Goal: Information Seeking & Learning: Learn about a topic

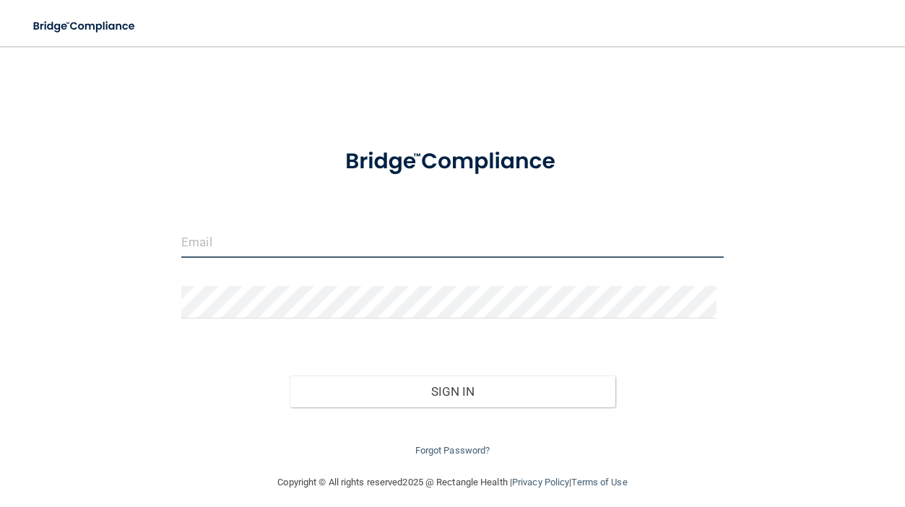
click at [238, 228] on input "email" at bounding box center [452, 241] width 542 height 32
type input "[EMAIL_ADDRESS][DOMAIN_NAME]"
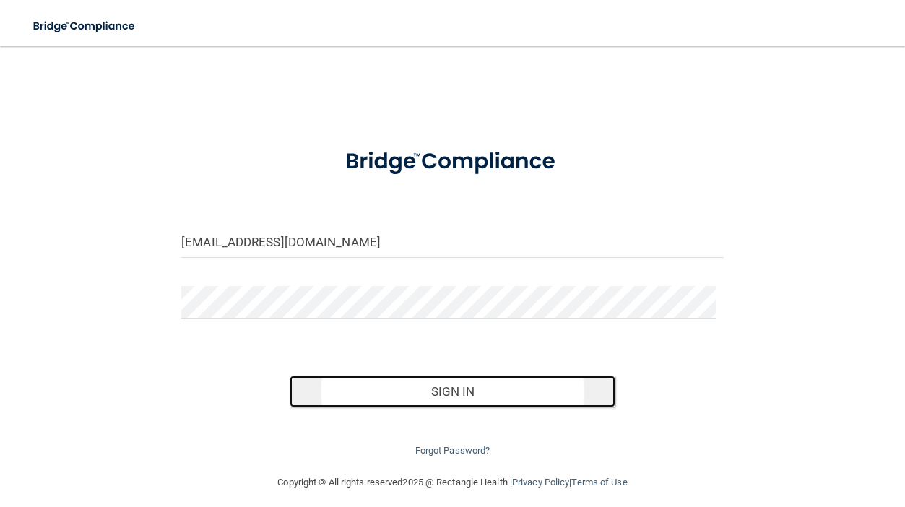
click at [536, 396] on button "Sign In" at bounding box center [452, 391] width 325 height 32
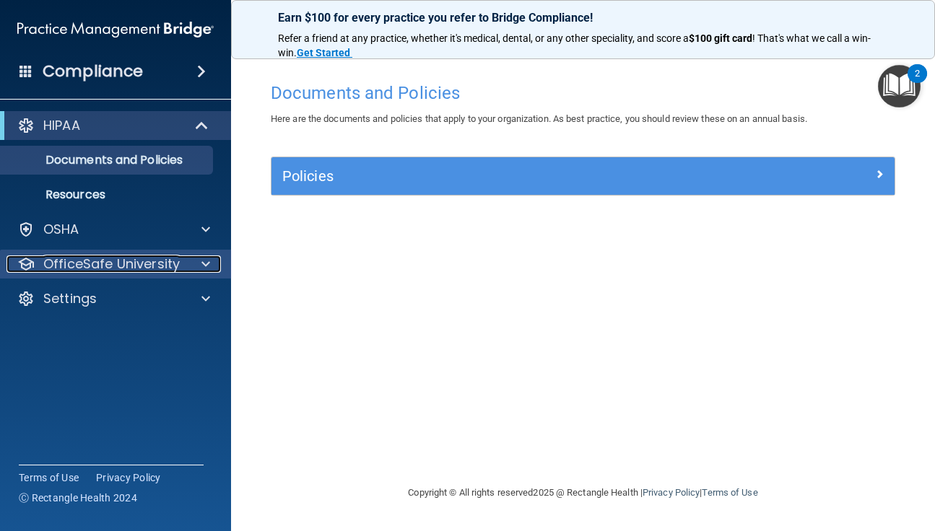
click at [101, 264] on p "OfficeSafe University" at bounding box center [111, 264] width 136 height 17
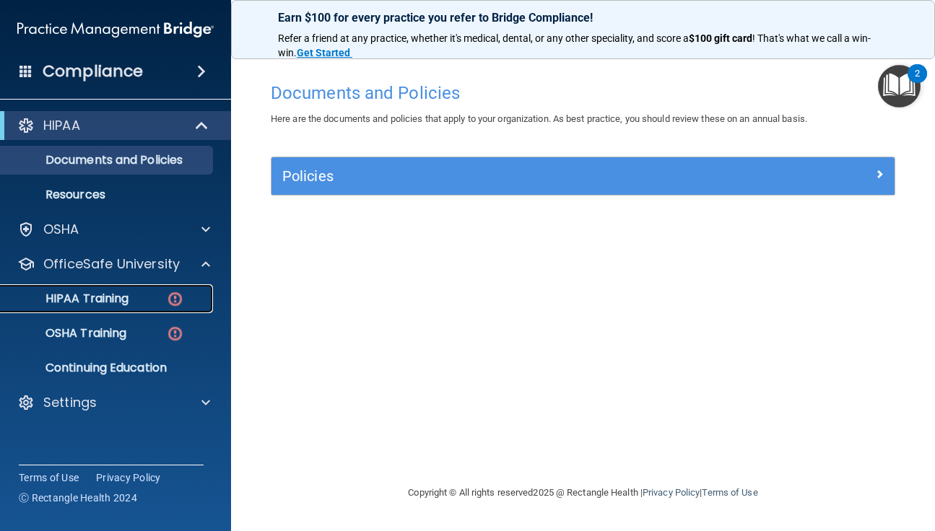
click at [118, 303] on p "HIPAA Training" at bounding box center [68, 299] width 119 height 14
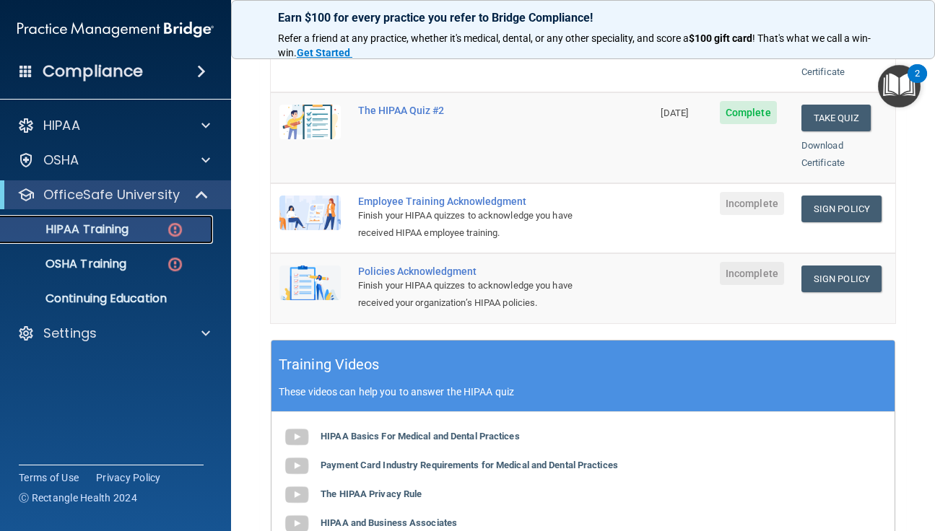
scroll to position [289, 0]
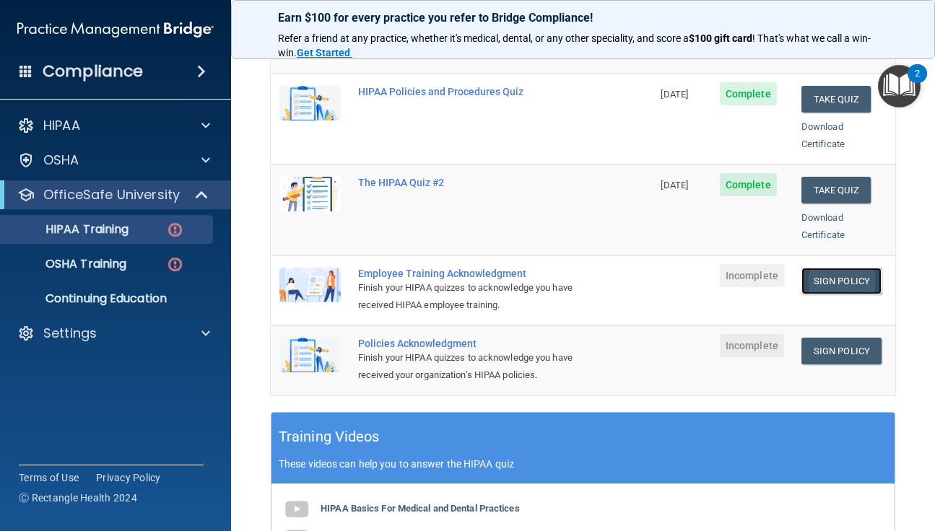
click at [820, 268] on link "Sign Policy" at bounding box center [841, 281] width 80 height 27
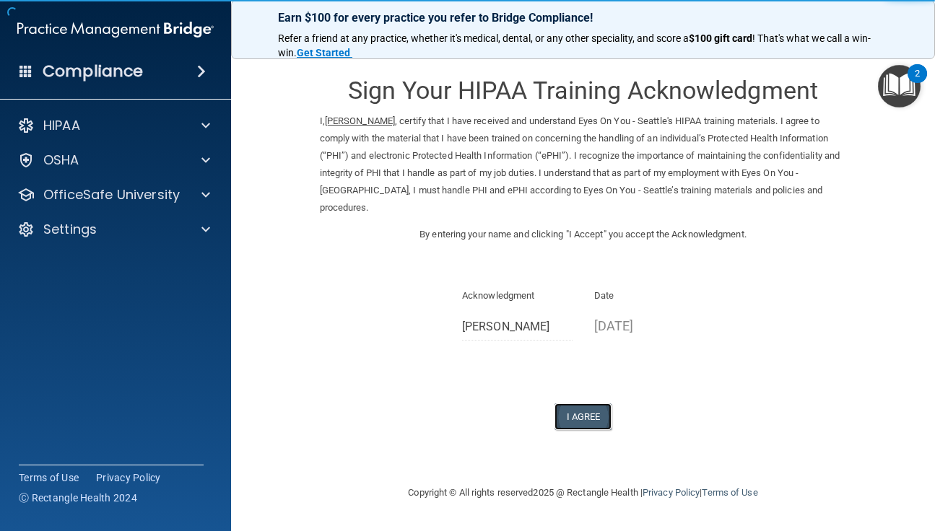
click at [593, 404] on button "I Agree" at bounding box center [584, 417] width 58 height 27
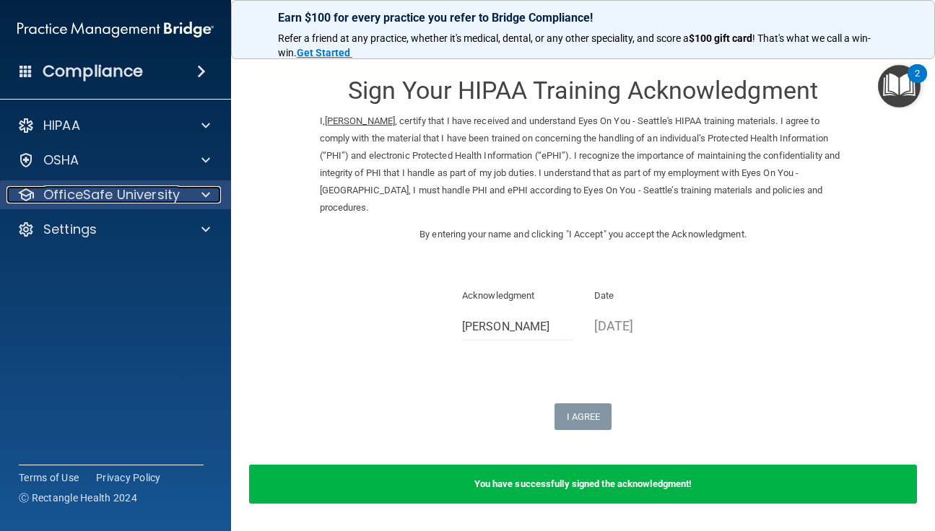
click at [120, 195] on p "OfficeSafe University" at bounding box center [111, 194] width 136 height 17
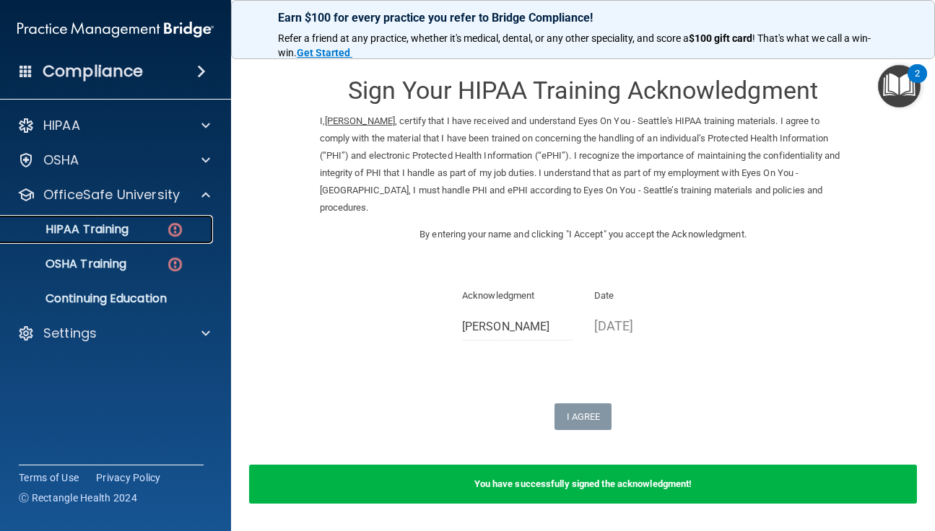
click at [111, 232] on p "HIPAA Training" at bounding box center [68, 229] width 119 height 14
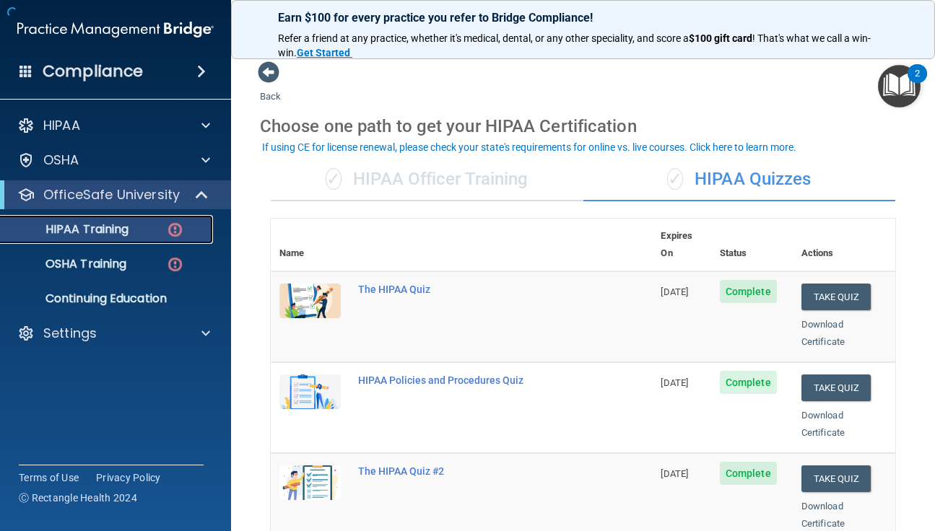
scroll to position [289, 0]
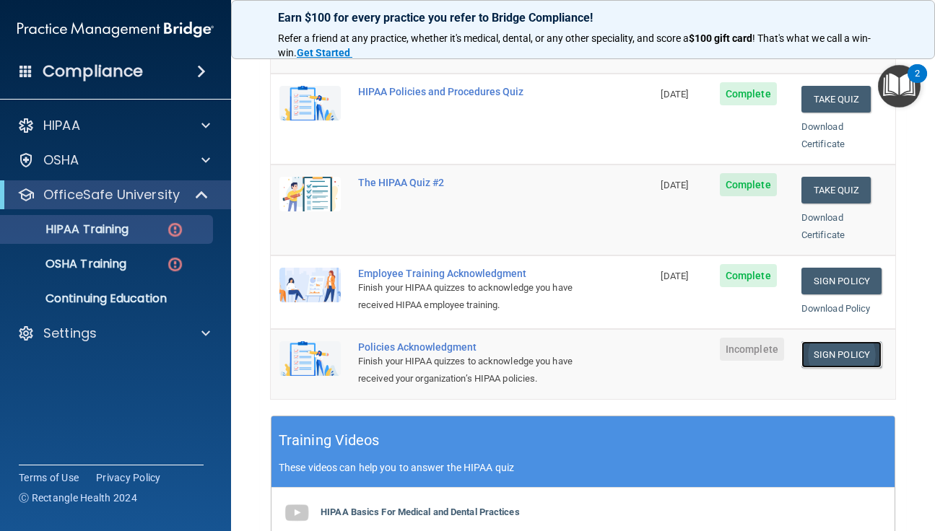
click at [845, 342] on link "Sign Policy" at bounding box center [841, 355] width 80 height 27
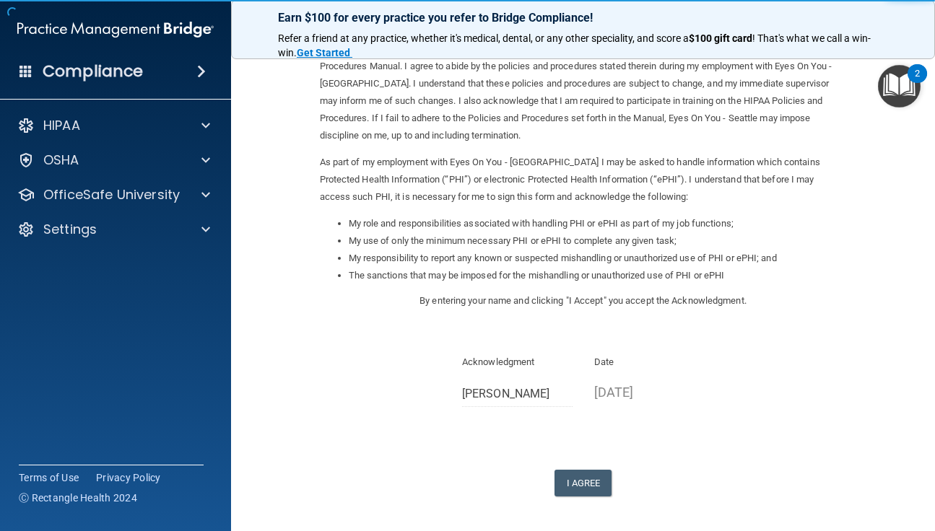
scroll to position [130, 0]
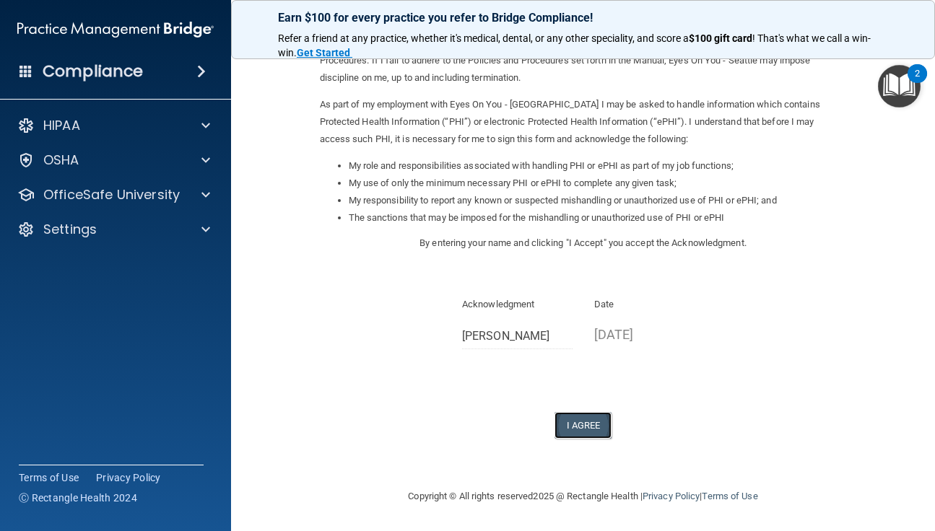
drag, startPoint x: 595, startPoint y: 430, endPoint x: 669, endPoint y: 413, distance: 75.5
click at [596, 428] on button "I Agree" at bounding box center [584, 425] width 58 height 27
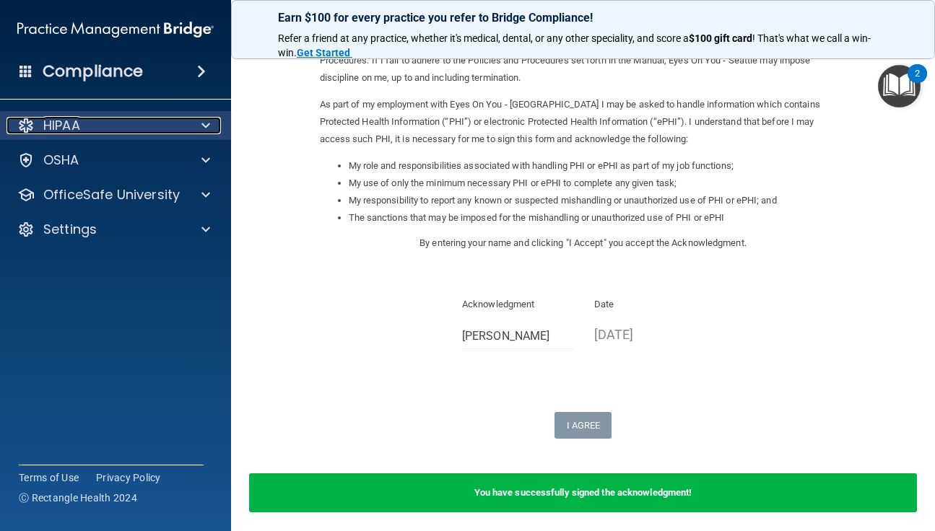
click at [92, 131] on div "HIPAA" at bounding box center [95, 125] width 179 height 17
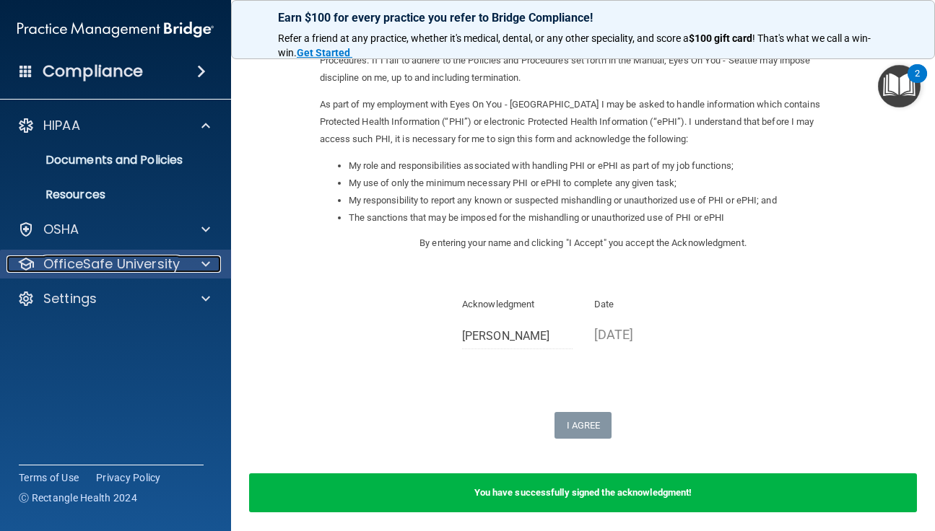
click at [70, 256] on p "OfficeSafe University" at bounding box center [111, 264] width 136 height 17
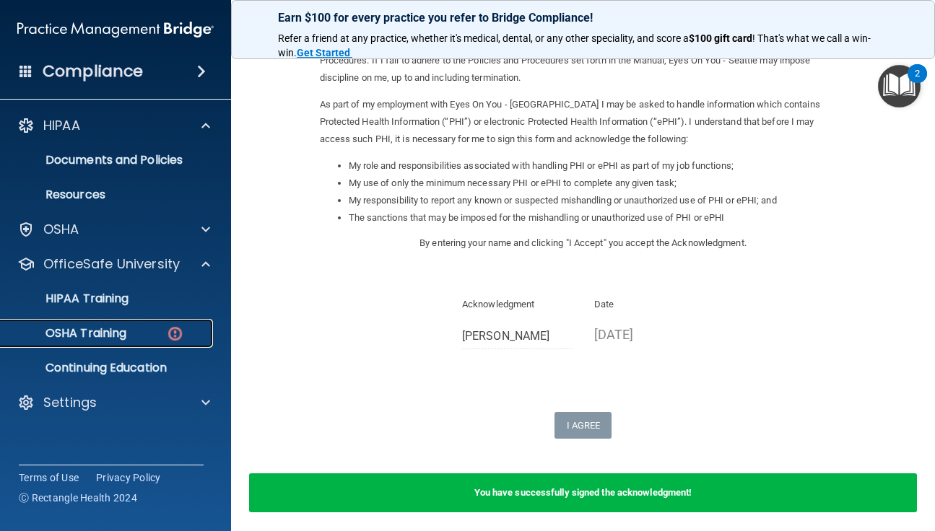
click at [71, 329] on p "OSHA Training" at bounding box center [67, 333] width 117 height 14
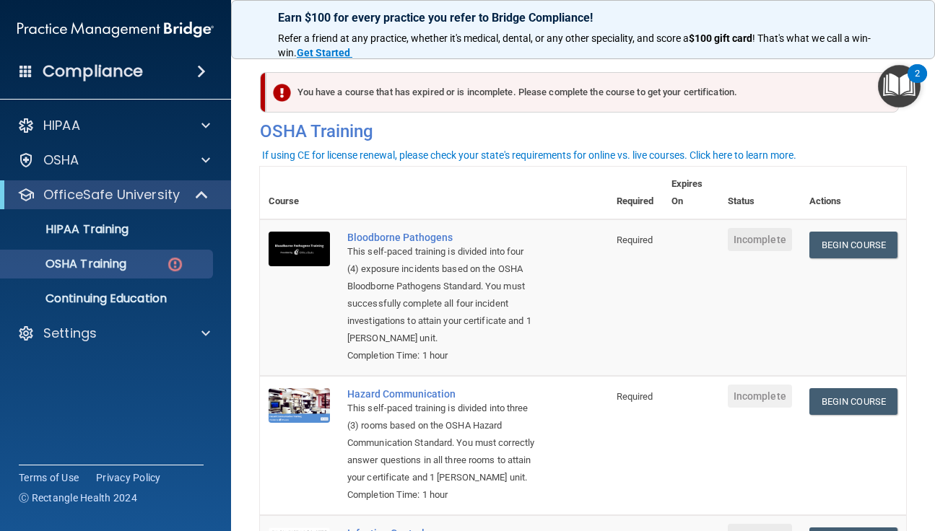
click at [898, 482] on main "You have a course that has expired or is incomplete. Please complete the course…" at bounding box center [583, 288] width 704 height 485
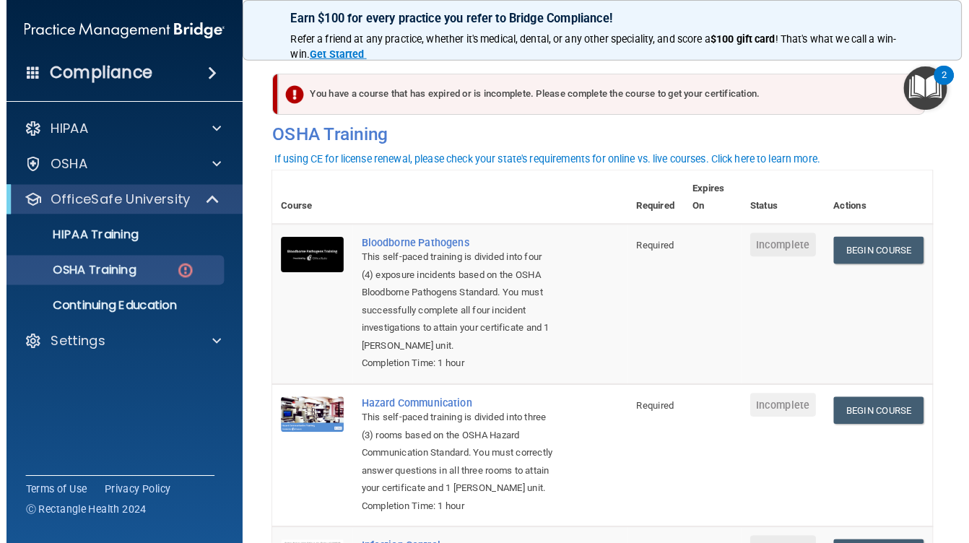
scroll to position [72, 0]
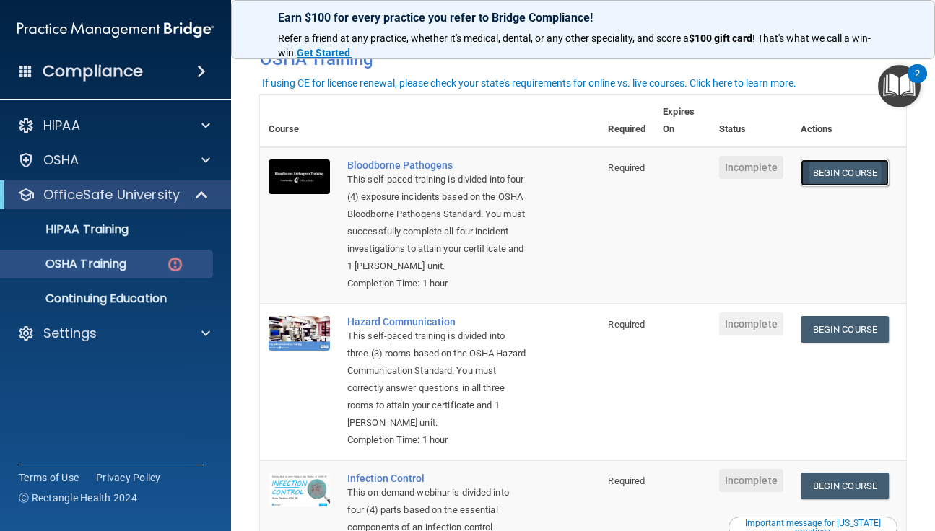
click at [868, 179] on link "Begin Course" at bounding box center [845, 173] width 88 height 27
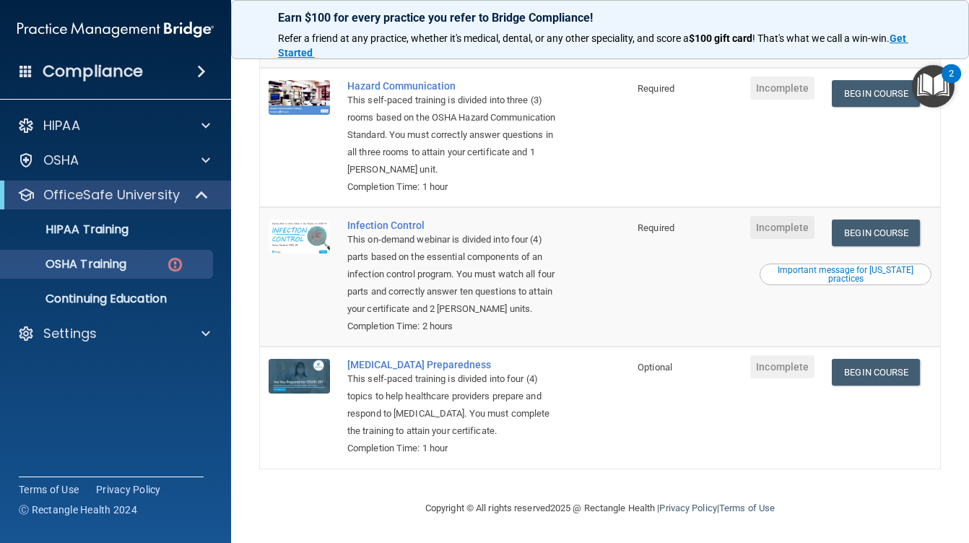
scroll to position [0, 0]
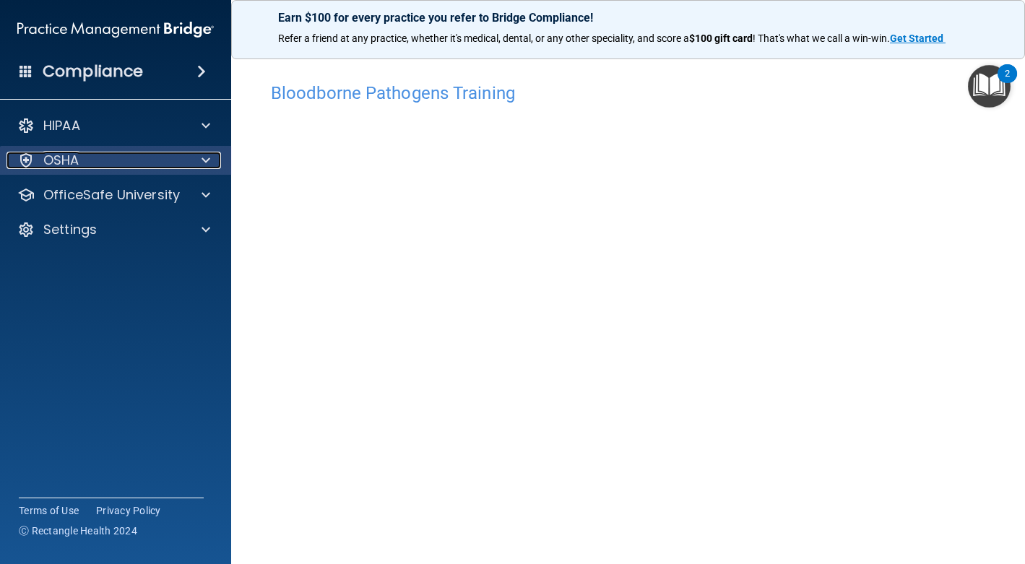
click at [178, 157] on div "OSHA" at bounding box center [95, 160] width 179 height 17
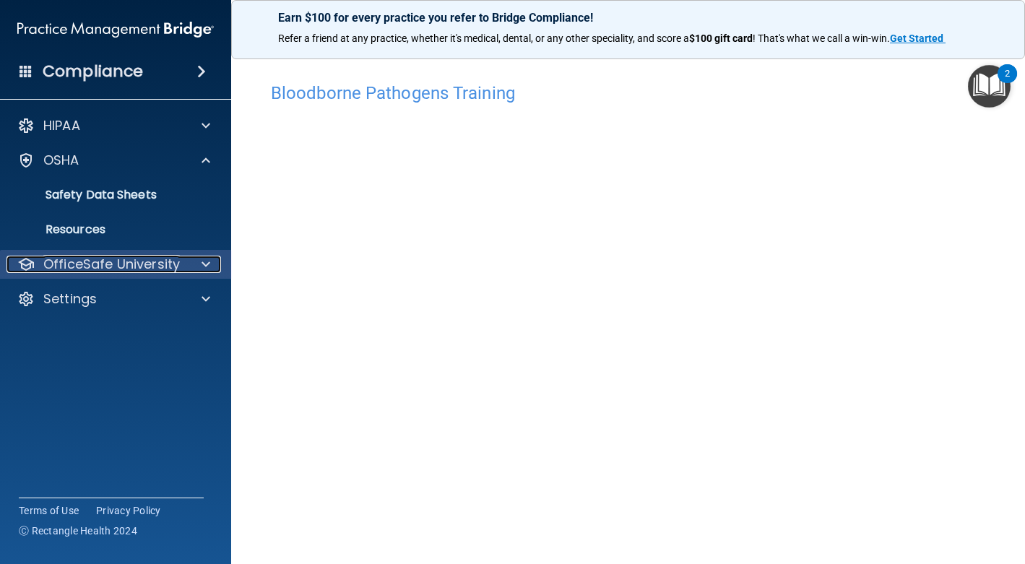
click at [82, 256] on p "OfficeSafe University" at bounding box center [111, 264] width 136 height 17
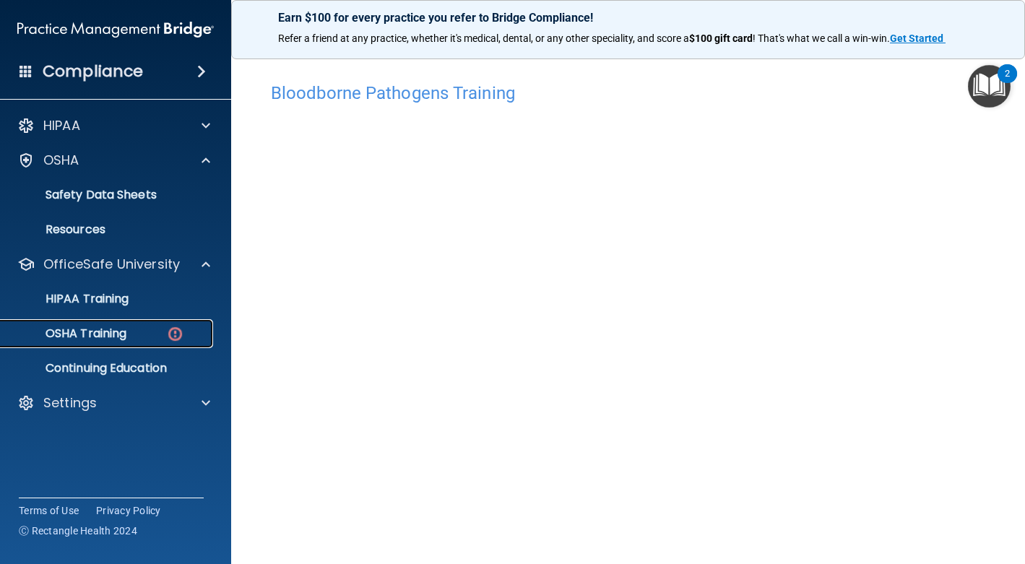
click at [99, 323] on link "OSHA Training" at bounding box center [99, 333] width 227 height 29
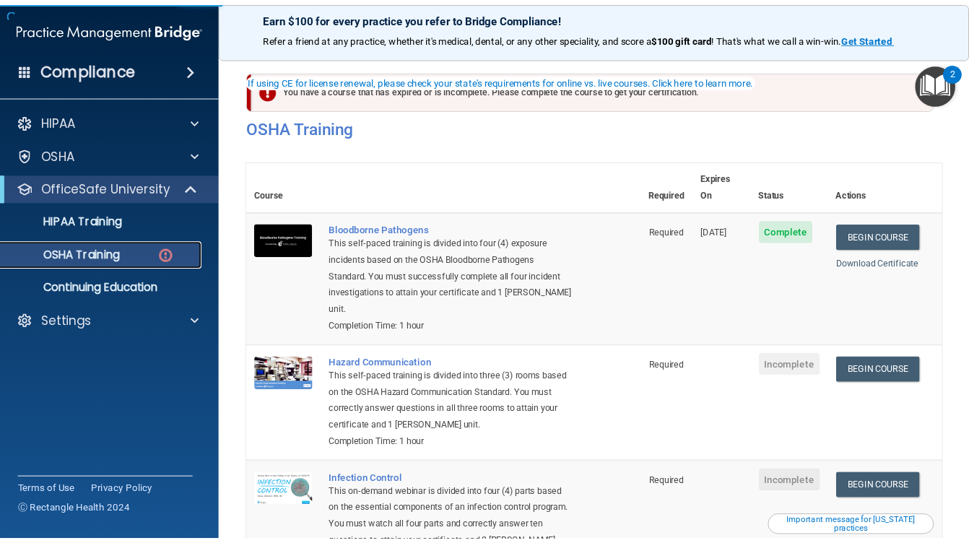
scroll to position [144, 0]
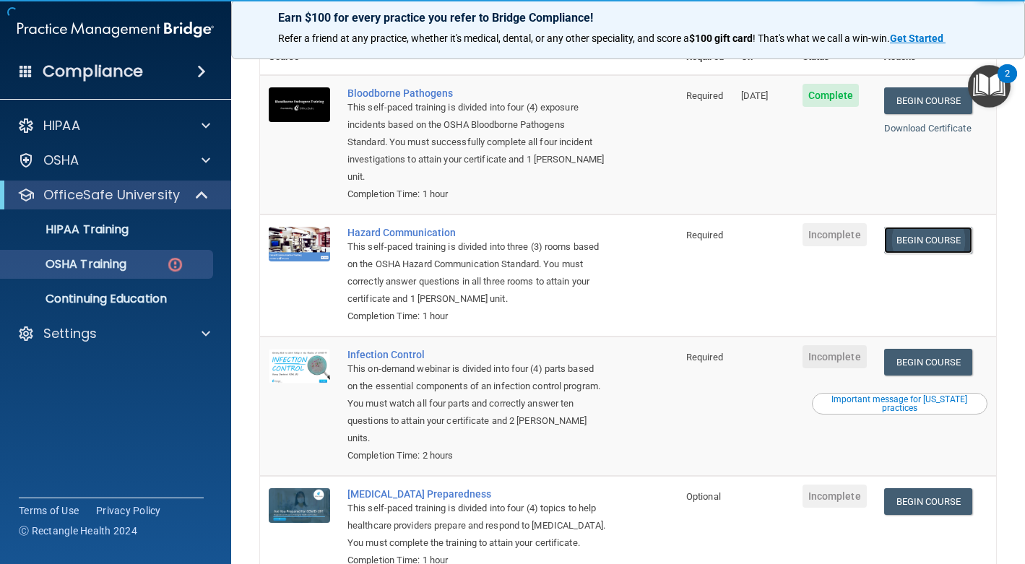
click at [934, 227] on link "Begin Course" at bounding box center [928, 240] width 88 height 27
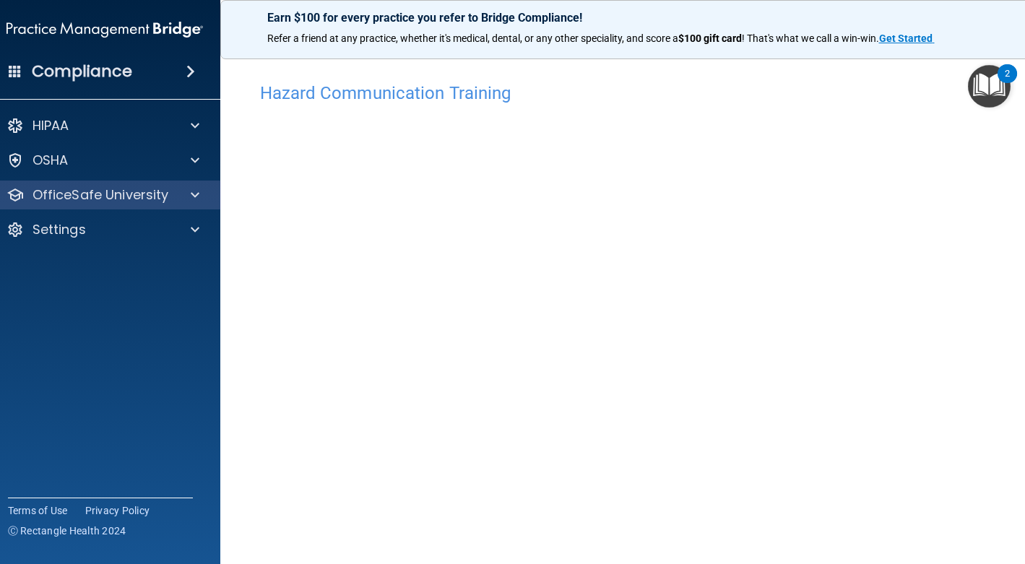
click at [58, 204] on div "OfficeSafe University" at bounding box center [105, 195] width 232 height 29
click at [145, 186] on p "OfficeSafe University" at bounding box center [100, 194] width 136 height 17
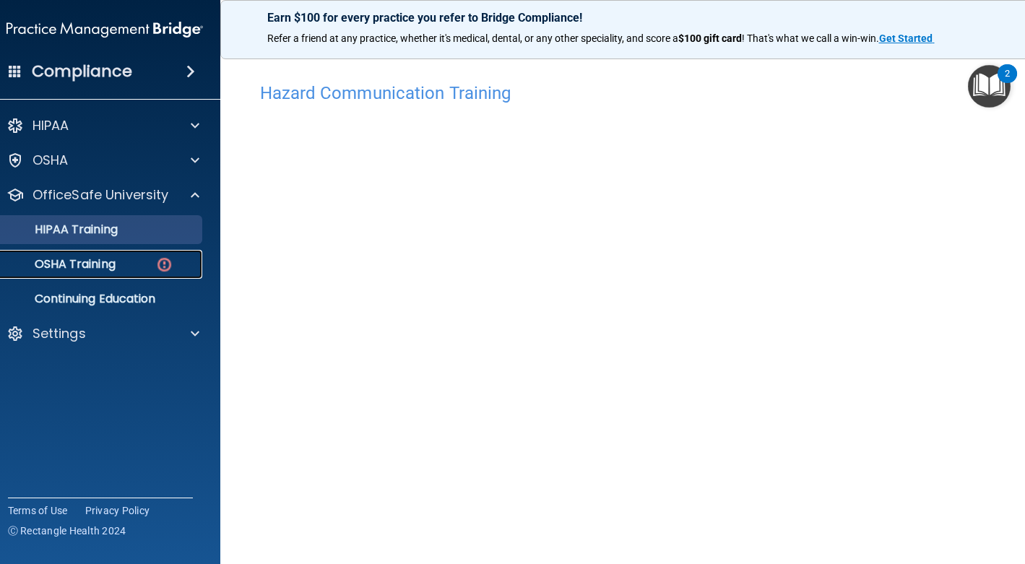
drag, startPoint x: 65, startPoint y: 269, endPoint x: 185, endPoint y: 241, distance: 123.1
click at [64, 269] on p "OSHA Training" at bounding box center [57, 264] width 117 height 14
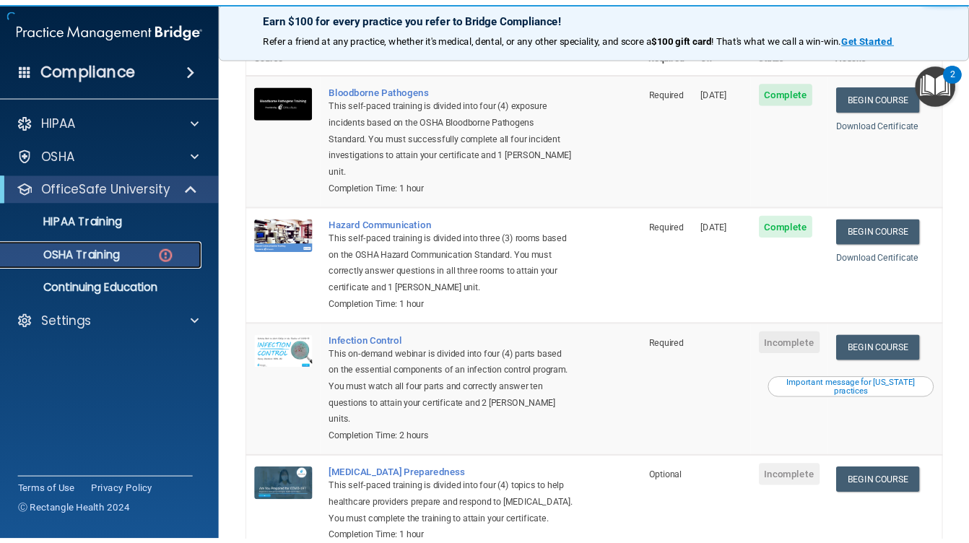
scroll to position [217, 0]
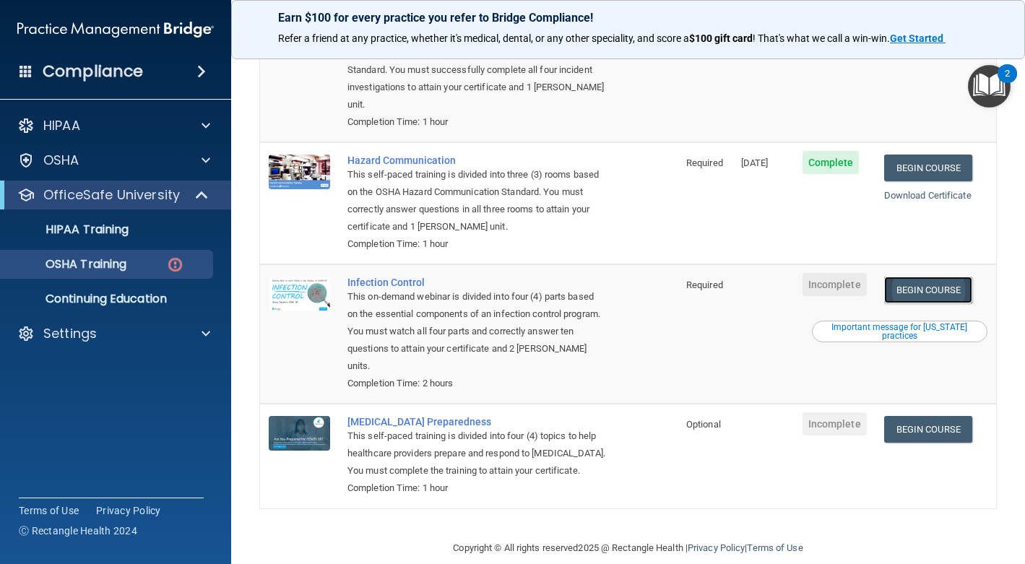
click at [928, 277] on link "Begin Course" at bounding box center [928, 290] width 88 height 27
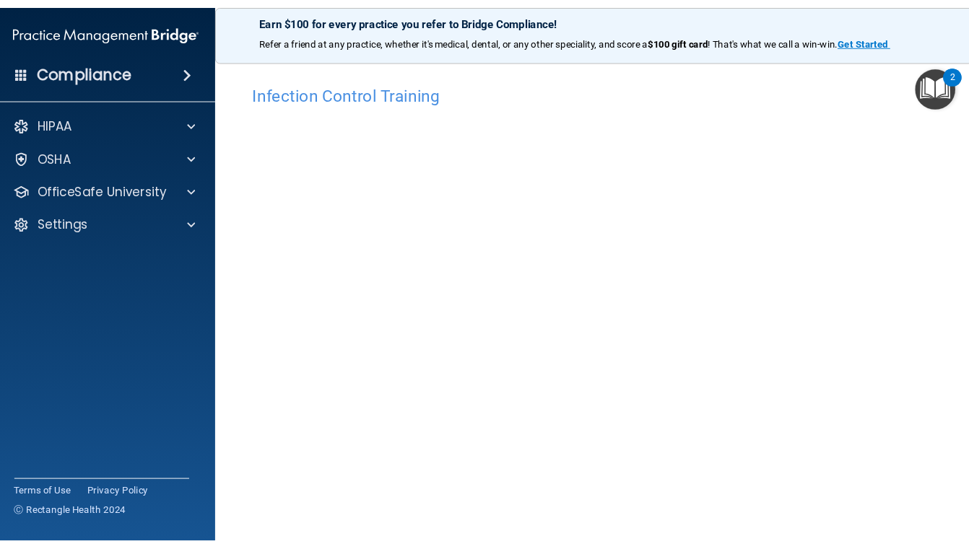
scroll to position [54, 0]
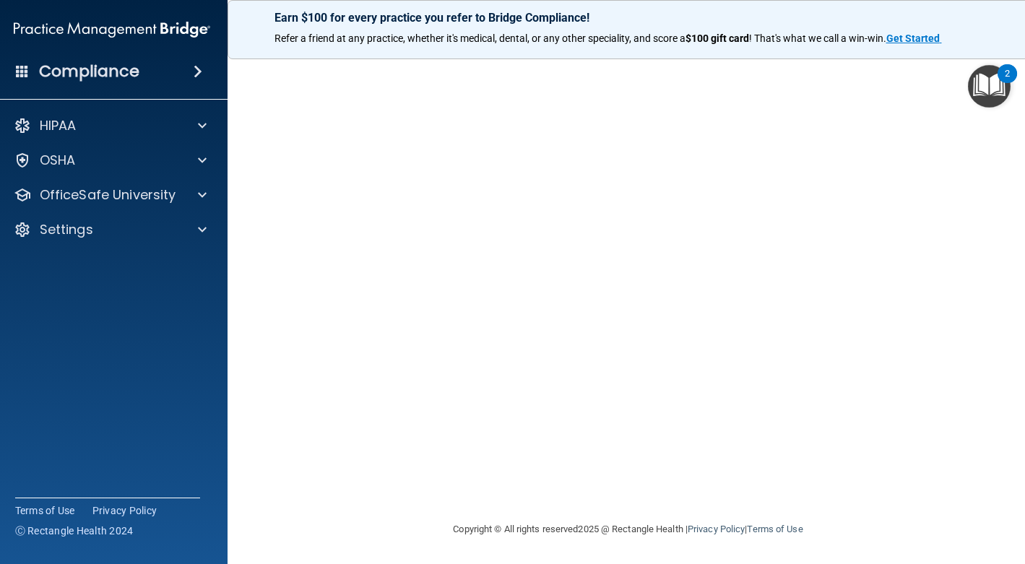
click at [990, 143] on div "Infection Control Training This course doesn’t expire until . Are you sure you …" at bounding box center [628, 271] width 744 height 500
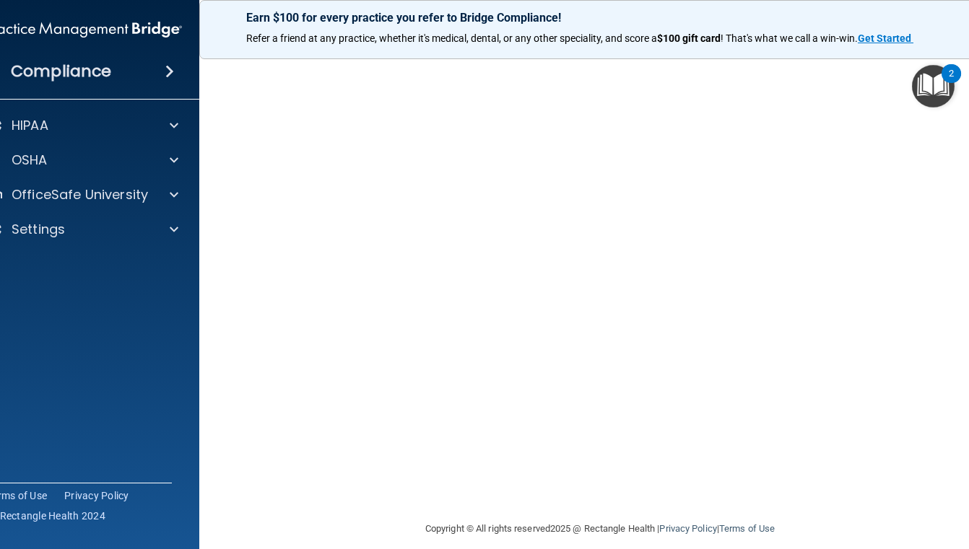
click at [220, 490] on main "Infection Control Training This course doesn’t expire until . Are you sure you …" at bounding box center [599, 297] width 801 height 503
click at [915, 78] on img "Open Resource Center, 2 new notifications" at bounding box center [933, 86] width 43 height 43
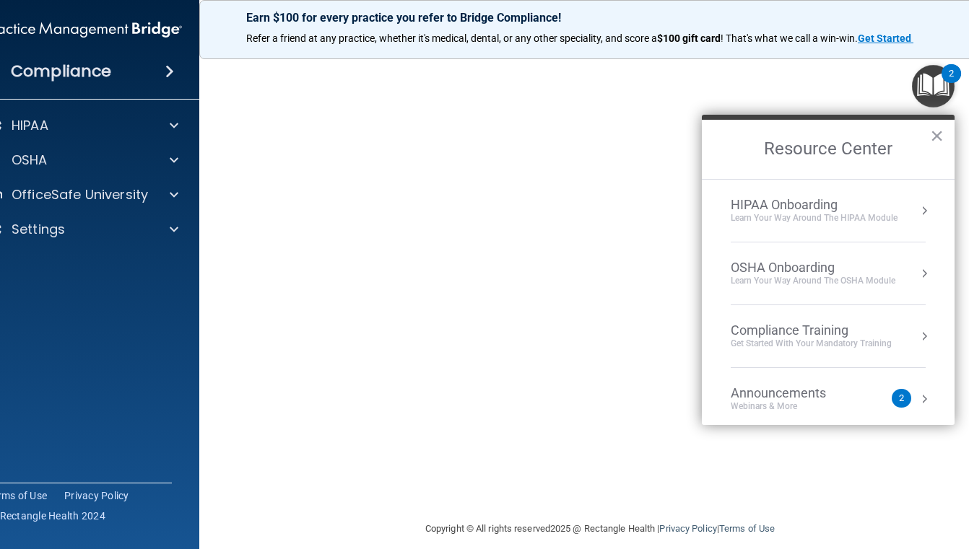
click at [915, 78] on img "Open Resource Center, 2 new notifications" at bounding box center [933, 86] width 43 height 43
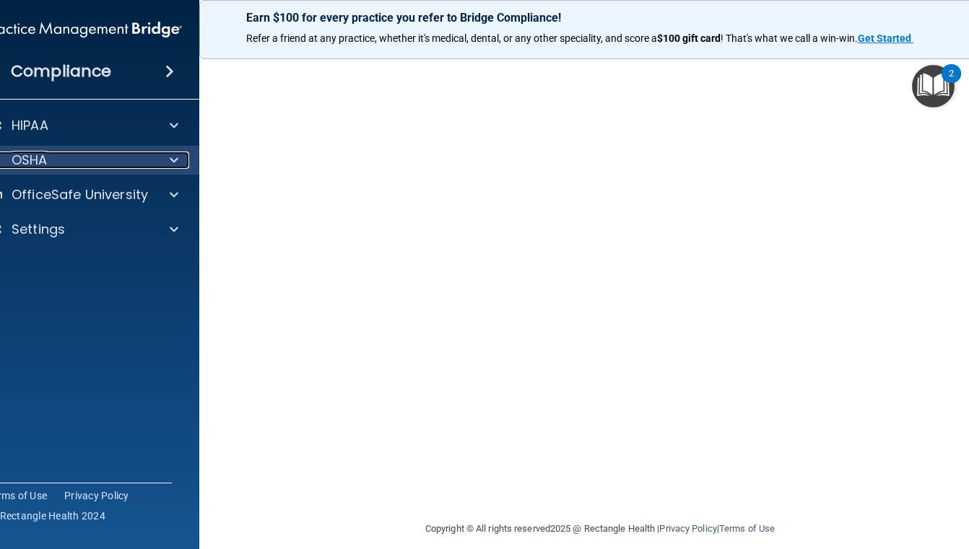
click at [62, 155] on div "OSHA" at bounding box center [64, 160] width 179 height 17
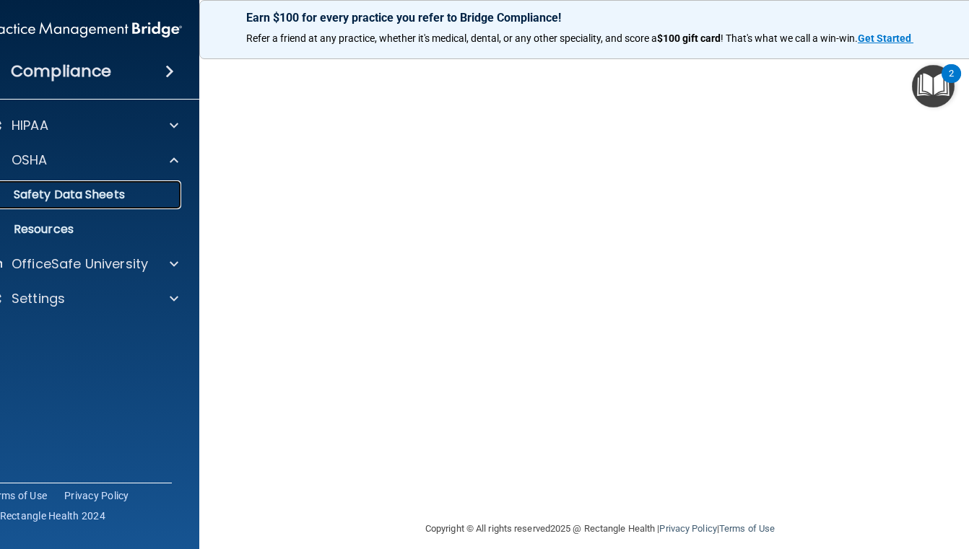
click at [78, 188] on p "Safety Data Sheets" at bounding box center [76, 195] width 197 height 14
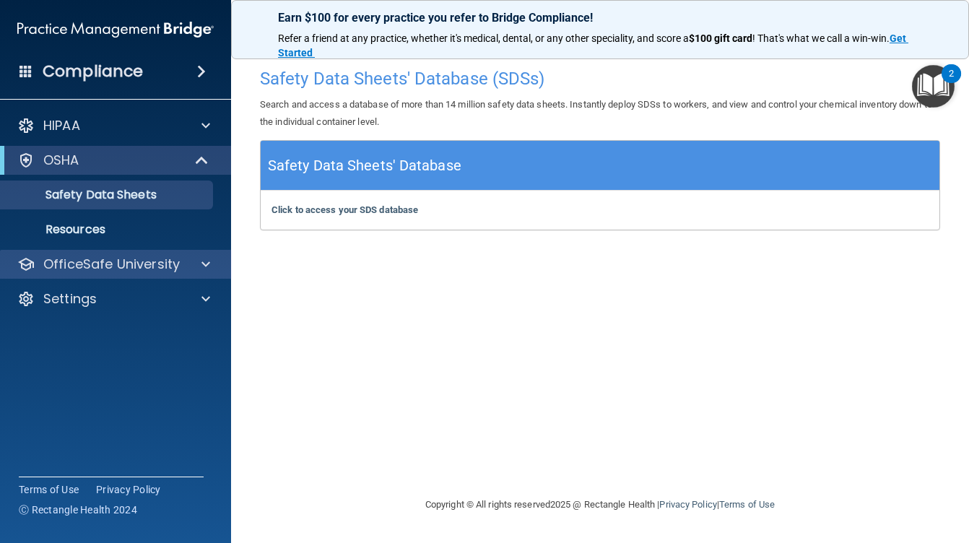
click at [123, 274] on div "OfficeSafe University" at bounding box center [116, 264] width 232 height 29
click at [102, 265] on p "OfficeSafe University" at bounding box center [111, 264] width 136 height 17
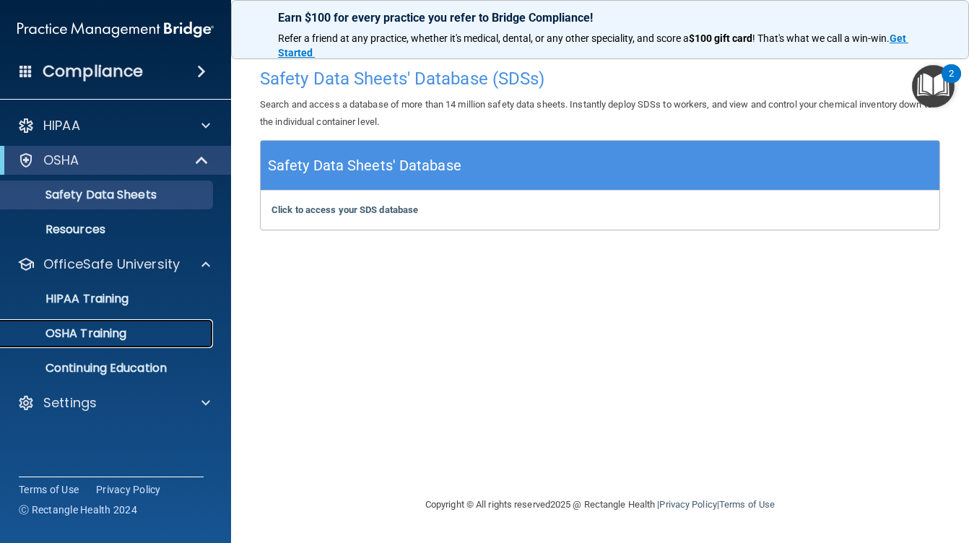
click at [87, 336] on p "OSHA Training" at bounding box center [67, 333] width 117 height 14
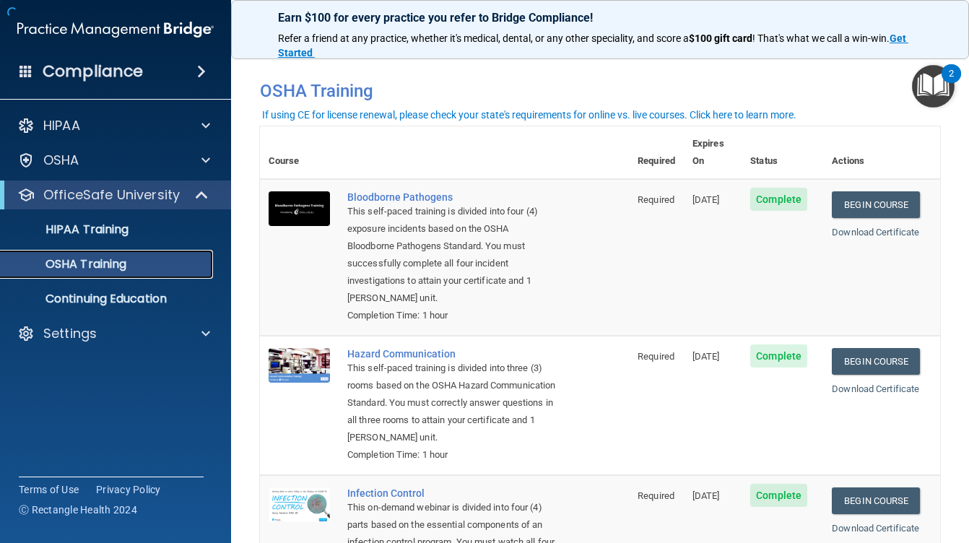
scroll to position [271, 0]
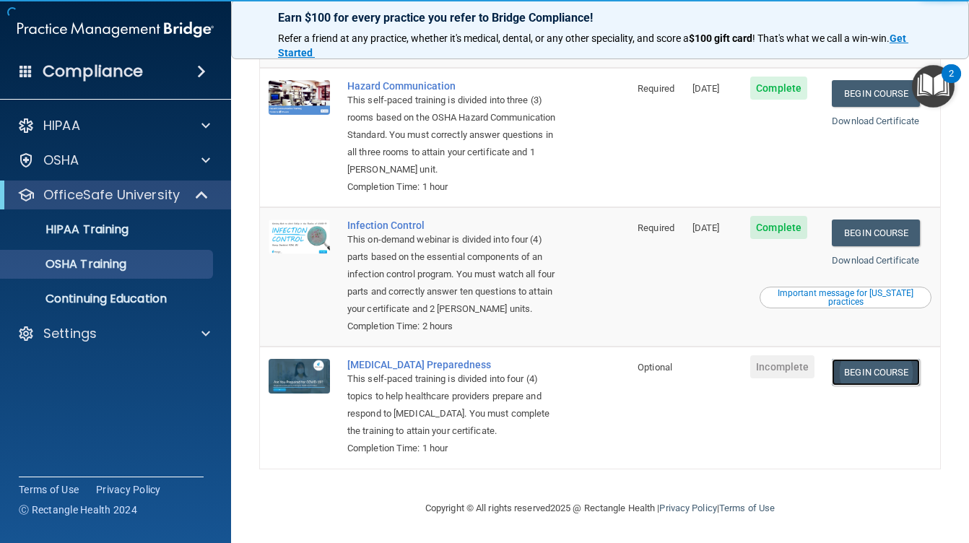
click at [861, 370] on link "Begin Course" at bounding box center [876, 372] width 88 height 27
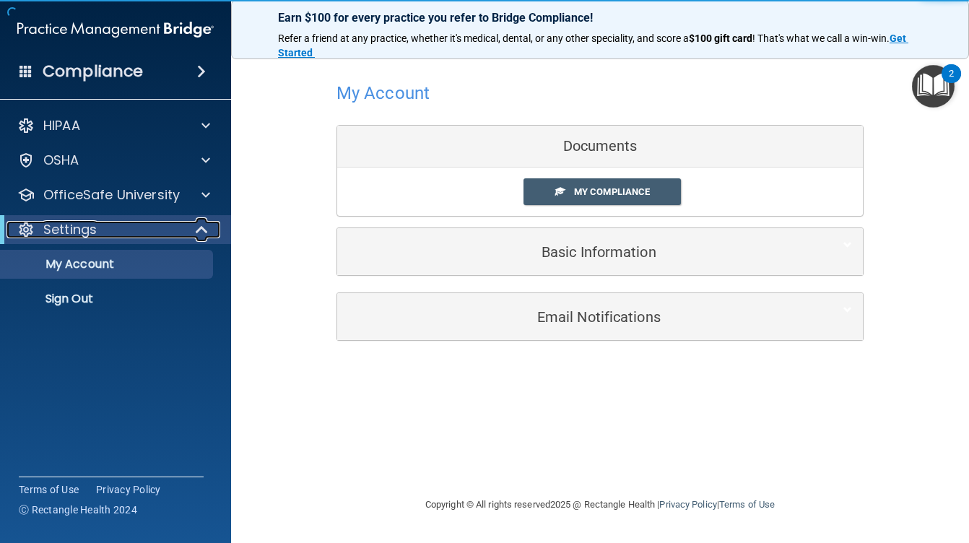
click at [46, 234] on p "Settings" at bounding box center [69, 229] width 53 height 17
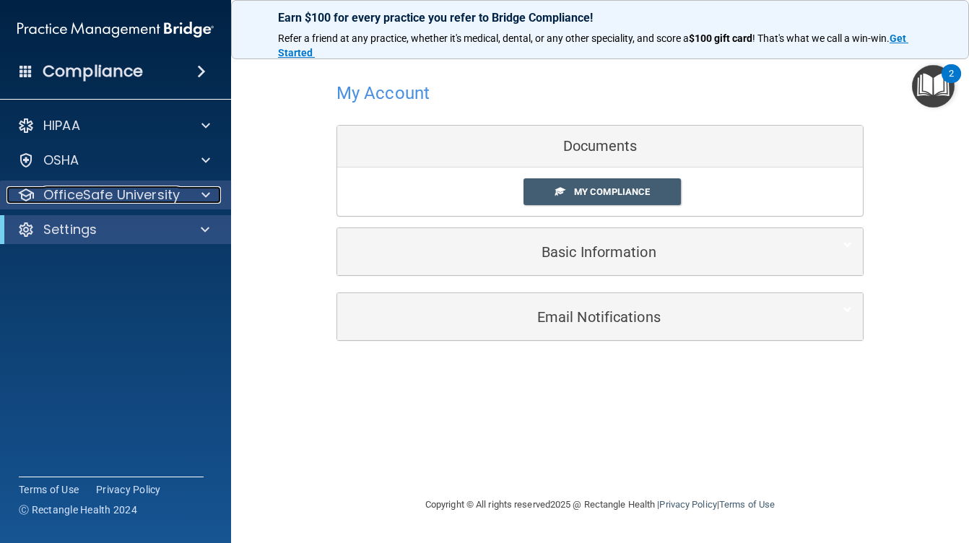
click at [67, 190] on p "OfficeSafe University" at bounding box center [111, 194] width 136 height 17
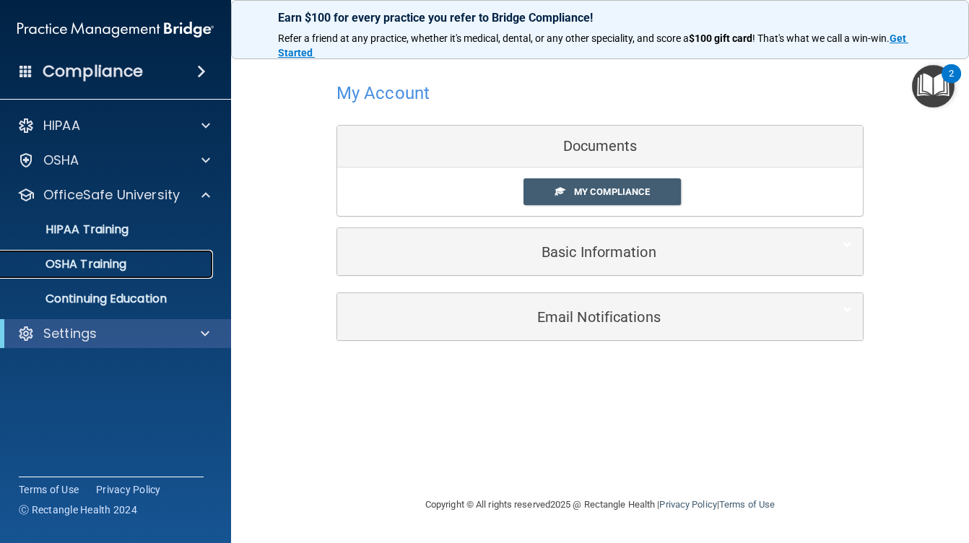
click at [54, 264] on p "OSHA Training" at bounding box center [67, 264] width 117 height 14
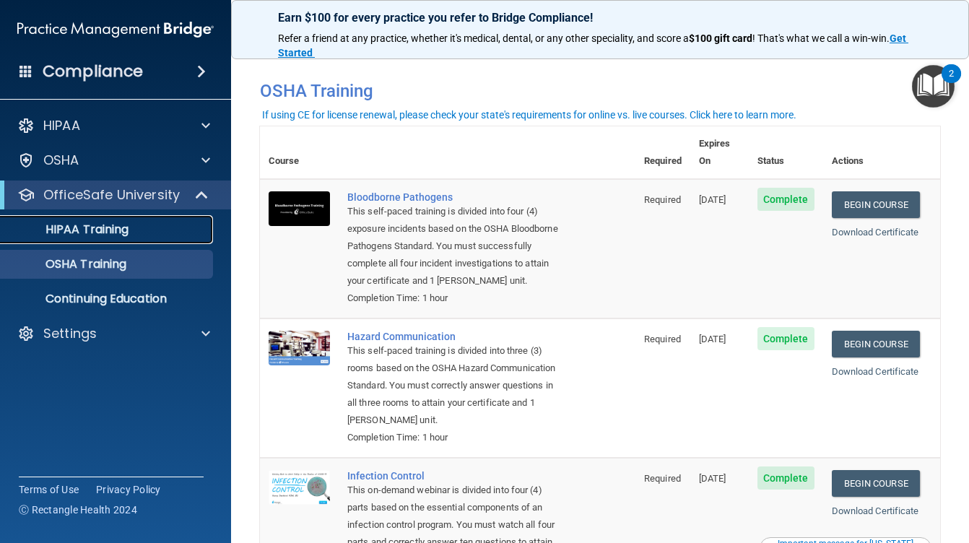
click at [164, 218] on link "HIPAA Training" at bounding box center [99, 229] width 227 height 29
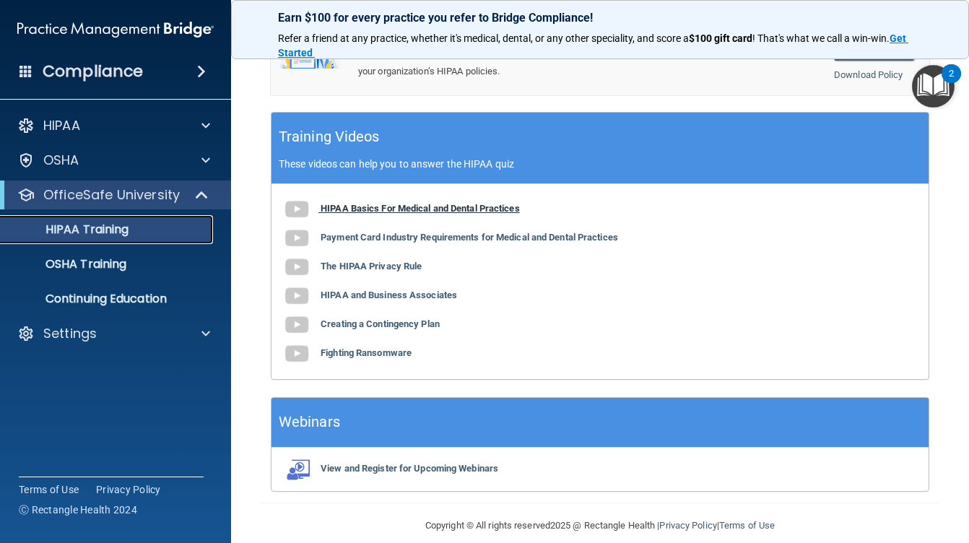
scroll to position [235, 0]
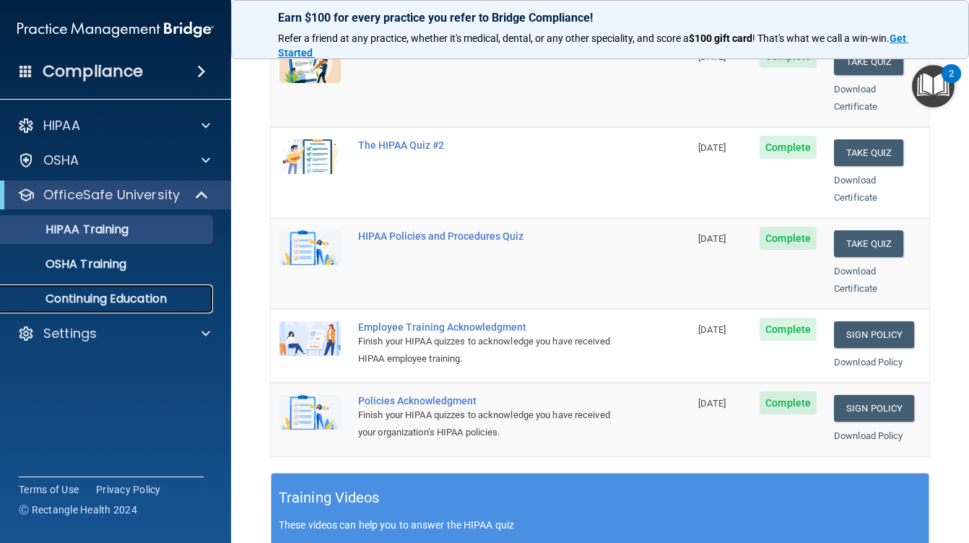
click at [147, 306] on p "Continuing Education" at bounding box center [107, 299] width 197 height 14
